Goal: Task Accomplishment & Management: Use online tool/utility

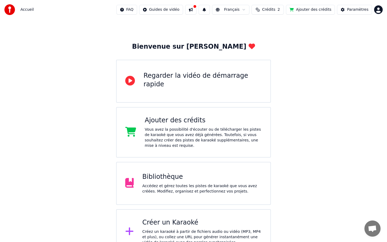
scroll to position [13, 0]
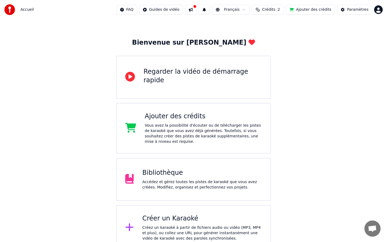
click at [185, 174] on div "Bibliothèque" at bounding box center [202, 172] width 120 height 9
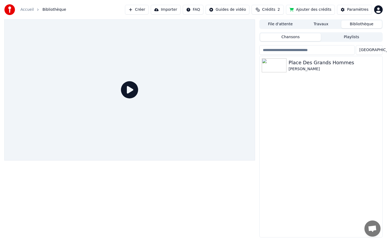
click at [126, 95] on icon at bounding box center [129, 89] width 17 height 17
click at [297, 66] on div "[PERSON_NAME]" at bounding box center [331, 68] width 86 height 5
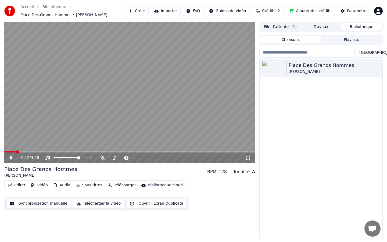
click at [53, 204] on button "Synchronisation manuelle" at bounding box center [38, 204] width 64 height 10
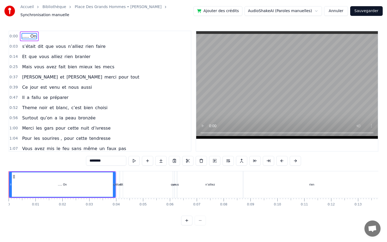
click at [110, 158] on input "********" at bounding box center [106, 161] width 40 height 10
click at [97, 159] on input "********" at bounding box center [106, 161] width 40 height 10
type input "*"
click at [23, 45] on span "s’était" at bounding box center [28, 46] width 15 height 6
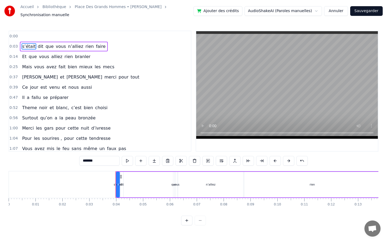
click at [83, 160] on input "*******" at bounding box center [99, 161] width 40 height 10
click at [86, 158] on input "********" at bounding box center [99, 161] width 40 height 10
click at [88, 159] on input "*********" at bounding box center [99, 161] width 40 height 10
type input "**********"
click at [56, 35] on div "0:00" at bounding box center [100, 36] width 182 height 10
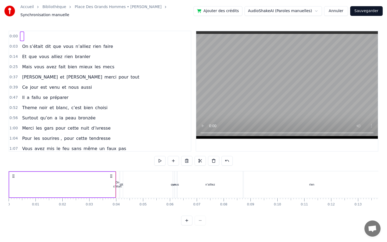
click at [23, 34] on div at bounding box center [22, 36] width 4 height 10
click at [48, 173] on div at bounding box center [62, 185] width 106 height 26
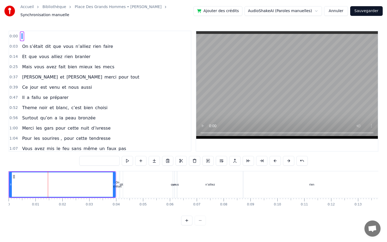
click at [48, 173] on div at bounding box center [62, 184] width 105 height 24
click at [88, 158] on input "text" at bounding box center [99, 161] width 40 height 10
type input "*"
click at [128, 160] on button at bounding box center [127, 161] width 11 height 10
click at [75, 44] on span "n’alliez" at bounding box center [83, 46] width 16 height 6
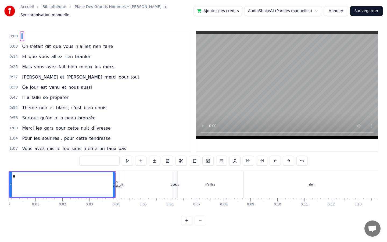
type input "********"
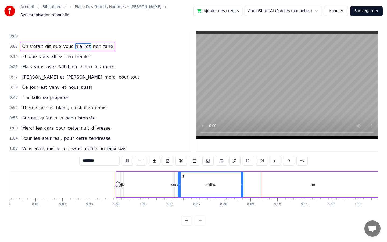
click at [116, 126] on div "1:00 Merci les gars pour cette nuit d’ivresse" at bounding box center [100, 128] width 182 height 10
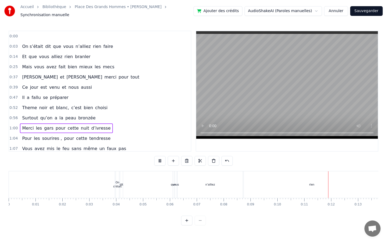
click at [45, 45] on span "dit" at bounding box center [48, 46] width 7 height 6
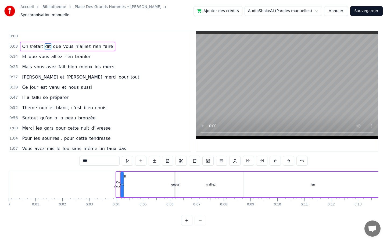
click at [30, 37] on div "0:00" at bounding box center [100, 36] width 182 height 10
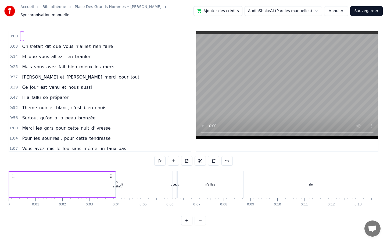
click at [112, 177] on circle at bounding box center [111, 177] width 0 height 0
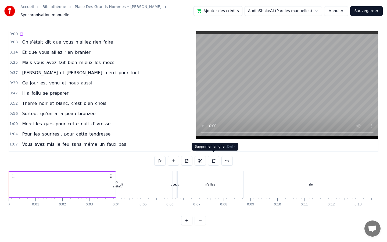
click at [213, 156] on button at bounding box center [213, 161] width 11 height 10
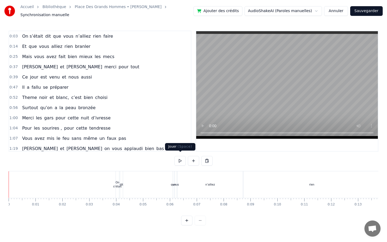
click at [178, 157] on button at bounding box center [179, 161] width 11 height 10
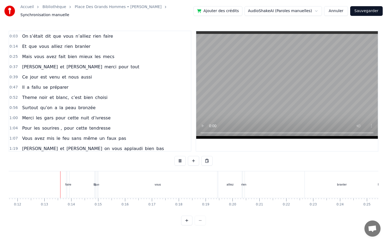
scroll to position [0, 320]
click at [39, 35] on span "On s’était" at bounding box center [32, 36] width 22 height 6
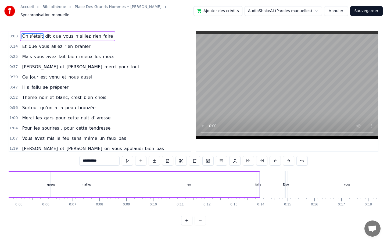
scroll to position [0, 80]
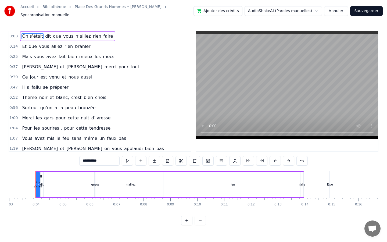
click at [55, 46] on span "alliez" at bounding box center [57, 46] width 12 height 6
type input "******"
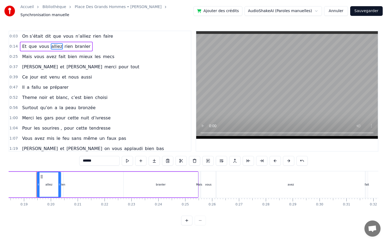
scroll to position [0, 496]
drag, startPoint x: 57, startPoint y: 180, endPoint x: 81, endPoint y: 179, distance: 23.7
click at [81, 179] on div at bounding box center [82, 184] width 2 height 24
drag, startPoint x: 82, startPoint y: 179, endPoint x: 54, endPoint y: 179, distance: 28.2
click at [54, 179] on div at bounding box center [54, 184] width 2 height 24
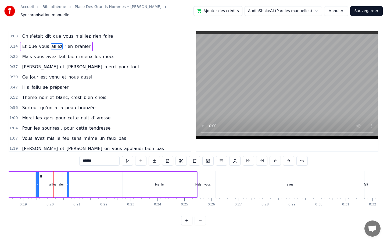
drag, startPoint x: 54, startPoint y: 179, endPoint x: 68, endPoint y: 178, distance: 14.5
click at [68, 178] on div at bounding box center [68, 184] width 2 height 24
drag, startPoint x: 68, startPoint y: 178, endPoint x: 56, endPoint y: 177, distance: 12.9
click at [56, 177] on div at bounding box center [56, 184] width 2 height 24
click at [300, 9] on html "Accueil Bibliothèque Place [GEOGRAPHIC_DATA] • [PERSON_NAME] Synchronisation ma…" at bounding box center [193, 117] width 387 height 234
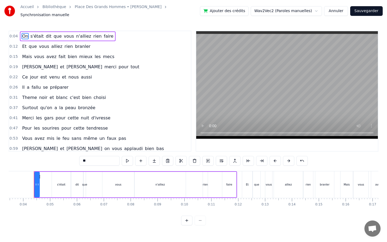
scroll to position [0, 91]
click at [21, 163] on div "0:04 On s'était dit que vous n'alliez rien faire 0:12 Et que vous alliez rien b…" at bounding box center [194, 128] width 370 height 194
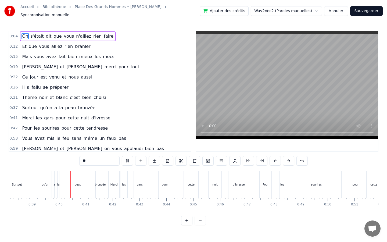
scroll to position [0, 1046]
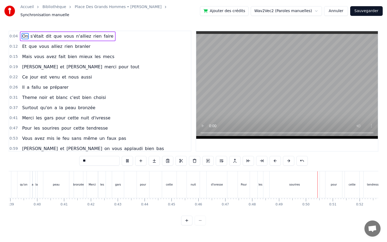
click at [185, 23] on div "Accueil Bibliothèque Place [GEOGRAPHIC_DATA] • [PERSON_NAME] Synchronisation ma…" at bounding box center [193, 112] width 387 height 225
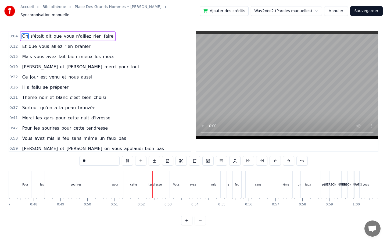
scroll to position [0, 1368]
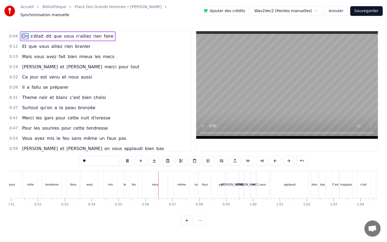
click at [113, 9] on link "Place Des Grands Hommes • [PERSON_NAME]" at bounding box center [118, 6] width 87 height 5
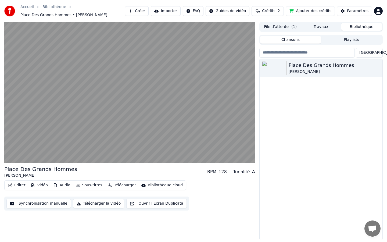
click at [16, 185] on button "Éditer" at bounding box center [17, 185] width 22 height 8
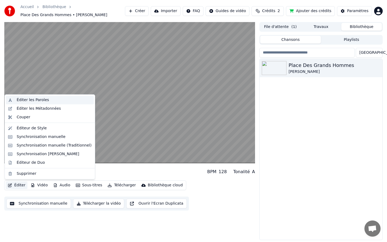
click at [42, 101] on div "Éditer les Paroles" at bounding box center [33, 99] width 32 height 5
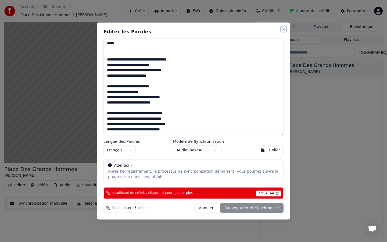
click at [284, 30] on button "Close" at bounding box center [283, 29] width 4 height 4
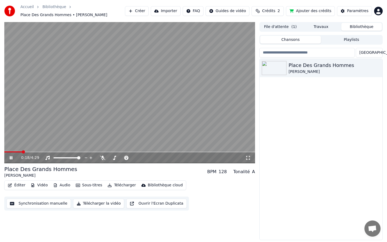
click at [34, 205] on button "Synchronisation manuelle" at bounding box center [38, 204] width 64 height 10
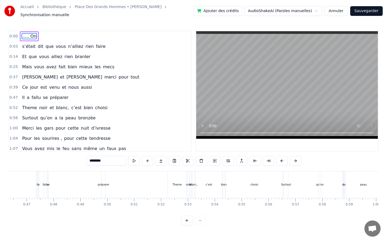
scroll to position [0, 1499]
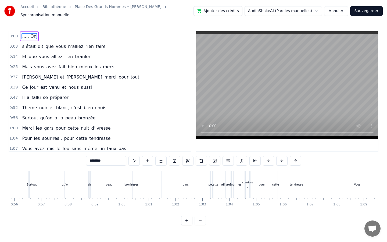
click at [115, 162] on input "********" at bounding box center [106, 161] width 40 height 10
click at [97, 158] on input "********" at bounding box center [106, 161] width 40 height 10
type input "*"
click at [24, 43] on span "s’était" at bounding box center [28, 46] width 15 height 6
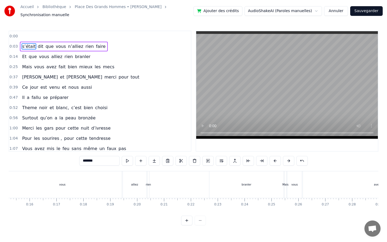
scroll to position [0, 80]
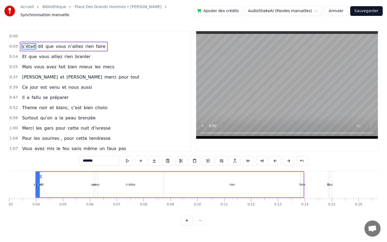
click at [82, 158] on input "*******" at bounding box center [99, 161] width 40 height 10
click at [85, 158] on input "********" at bounding box center [99, 161] width 40 height 10
click at [88, 159] on input "*********" at bounding box center [99, 161] width 40 height 10
type input "**********"
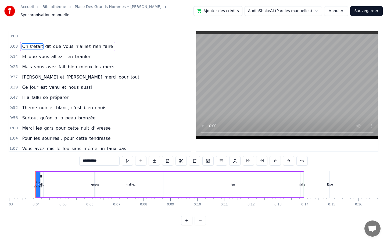
click at [165, 113] on div "0:56 Surtout qu’on a la peau bronzée" at bounding box center [100, 118] width 182 height 10
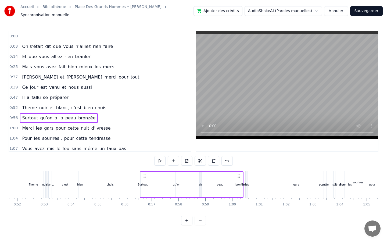
scroll to position [0, 1492]
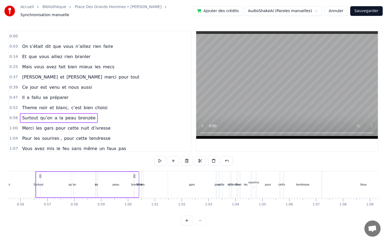
click at [34, 34] on div "0:00" at bounding box center [100, 36] width 182 height 10
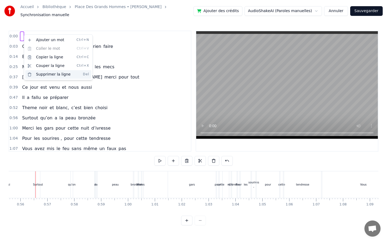
click at [55, 73] on div "Supprimer la ligne Del" at bounding box center [58, 74] width 66 height 9
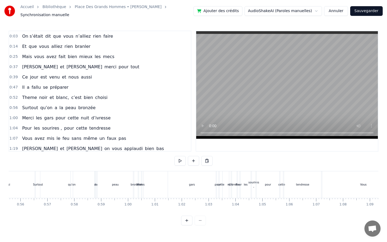
click at [372, 10] on button "Sauvegarder" at bounding box center [366, 11] width 33 height 10
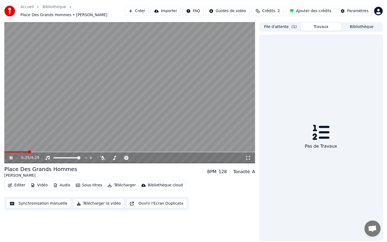
click at [322, 28] on button "Travaux" at bounding box center [321, 27] width 41 height 8
click at [283, 28] on button "File d'attente ( 1 )" at bounding box center [280, 27] width 41 height 8
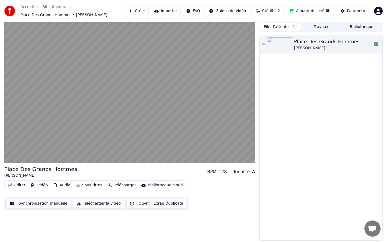
click at [327, 26] on button "Travaux" at bounding box center [321, 27] width 41 height 8
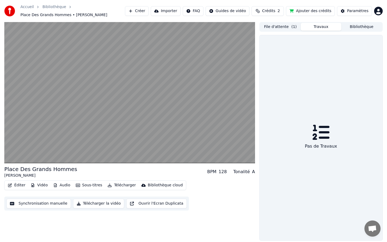
click at [354, 28] on button "Bibliothèque" at bounding box center [361, 27] width 41 height 8
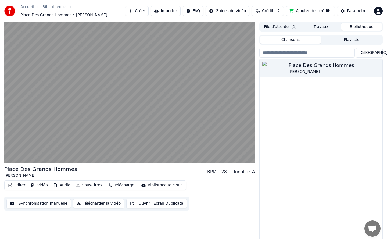
click at [285, 27] on button "File d'attente ( 1 )" at bounding box center [280, 27] width 41 height 8
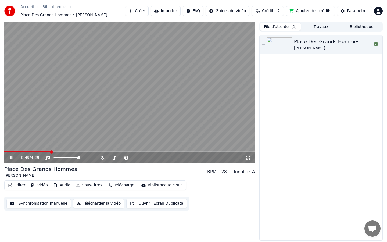
click at [142, 100] on video at bounding box center [129, 92] width 251 height 141
